Goal: Find specific page/section: Find specific page/section

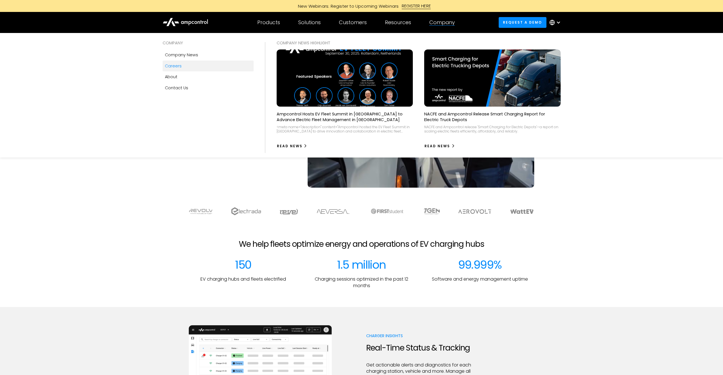
click at [176, 69] on div "Careers" at bounding box center [173, 66] width 17 height 6
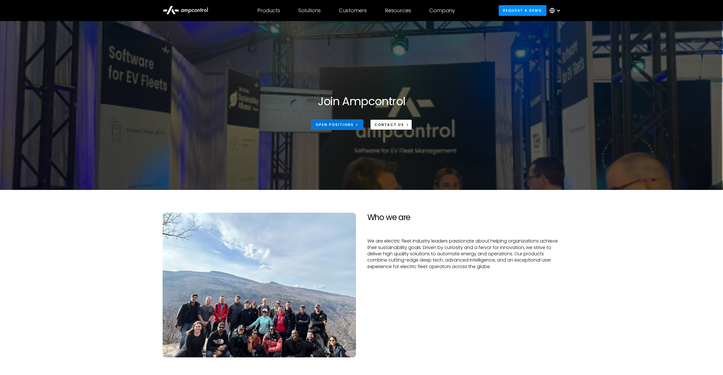
click at [330, 124] on div "Open Positions" at bounding box center [334, 124] width 38 height 5
